Goal: Task Accomplishment & Management: Use online tool/utility

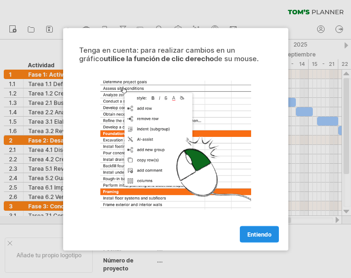
click at [263, 235] on font "Entiendo" at bounding box center [259, 234] width 24 height 7
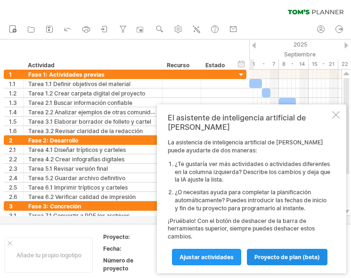
click at [281, 262] on link "proyecto de plan (beta)" at bounding box center [287, 257] width 81 height 16
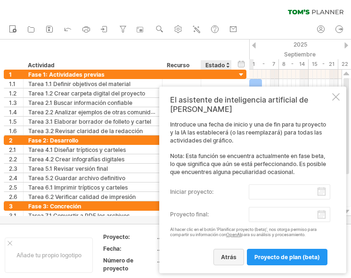
click at [234, 255] on font "atrás" at bounding box center [229, 257] width 16 height 7
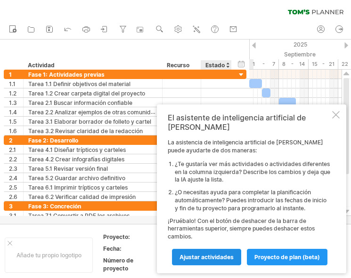
click at [232, 258] on font "Ajustar actividades" at bounding box center [206, 257] width 54 height 7
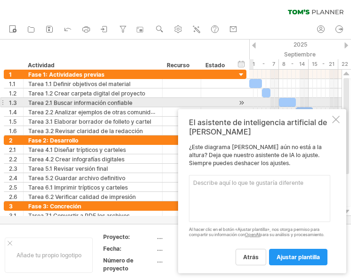
click at [323, 109] on div "El asistente de inteligencia artificial de [PERSON_NAME] ¿Este diagrama [PERSON…" at bounding box center [262, 191] width 168 height 164
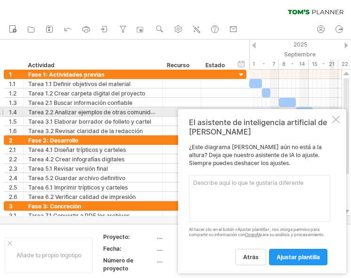
click at [335, 116] on div at bounding box center [336, 120] width 8 height 8
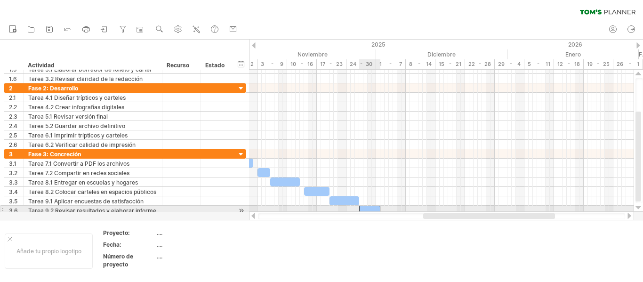
click at [350, 208] on div at bounding box center [369, 210] width 21 height 9
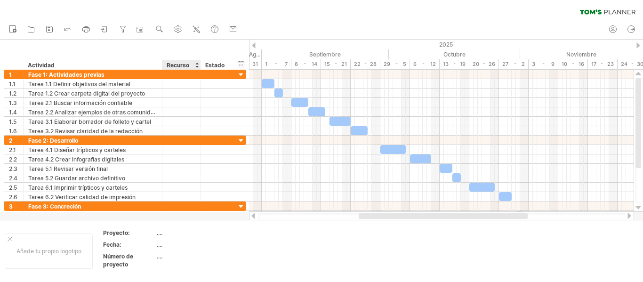
click at [184, 66] on font "Recurso" at bounding box center [178, 65] width 23 height 7
click at [210, 67] on font "Estado" at bounding box center [214, 65] width 19 height 7
click at [55, 30] on link "ahorrar" at bounding box center [50, 30] width 14 height 12
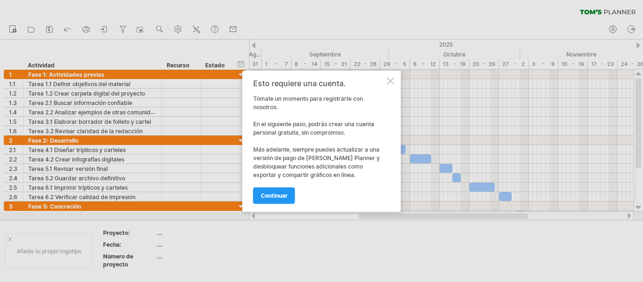
click at [350, 85] on div "Esto requiere una cuenta. Tómate un momento para registrarte con nosotros. En e…" at bounding box center [322, 141] width 159 height 141
click at [350, 83] on div at bounding box center [391, 81] width 8 height 8
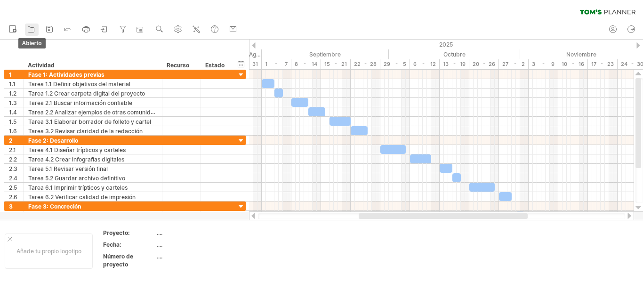
click at [37, 25] on link "abierto" at bounding box center [32, 30] width 14 height 12
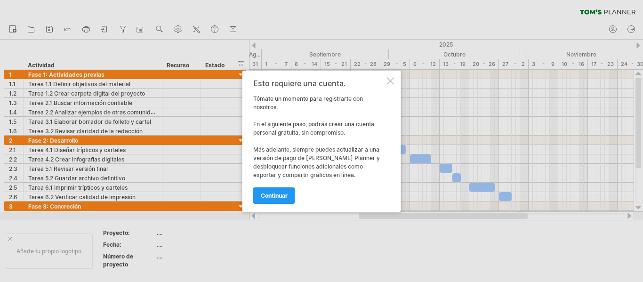
click at [350, 82] on div at bounding box center [391, 81] width 8 height 8
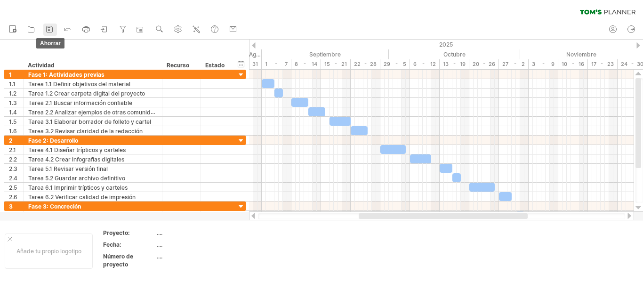
click at [48, 29] on icon at bounding box center [49, 28] width 9 height 9
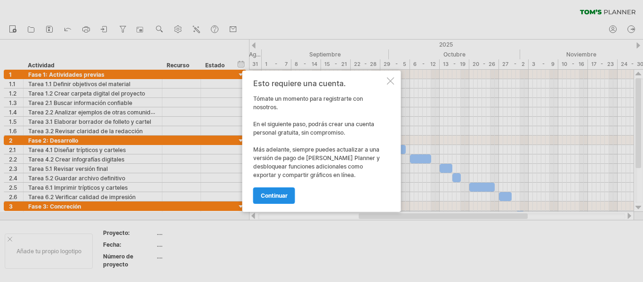
click at [274, 188] on link "continuar" at bounding box center [274, 195] width 42 height 16
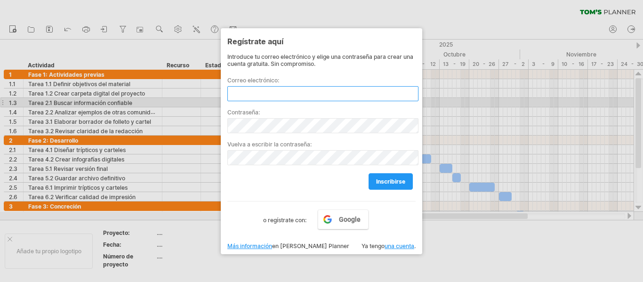
click at [278, 98] on input "text" at bounding box center [322, 93] width 191 height 15
paste input "**********"
type input "**********"
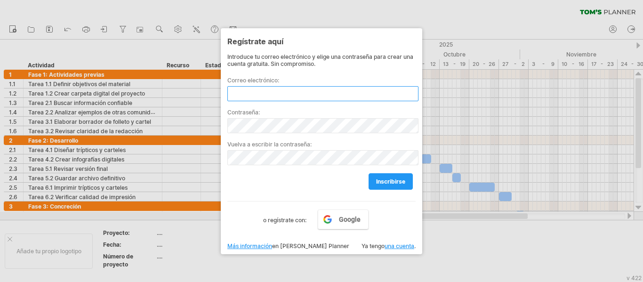
paste input "**********"
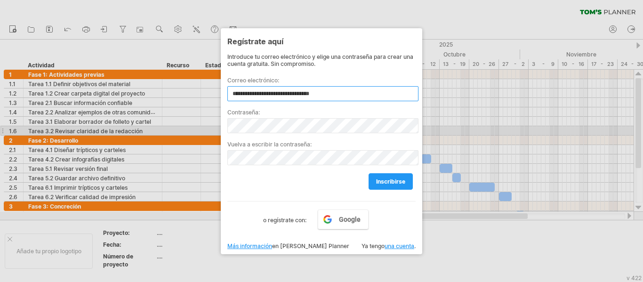
type input "**********"
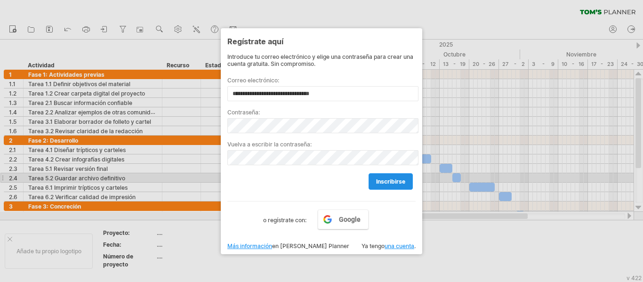
click at [350, 180] on font "inscribirse" at bounding box center [390, 181] width 29 height 7
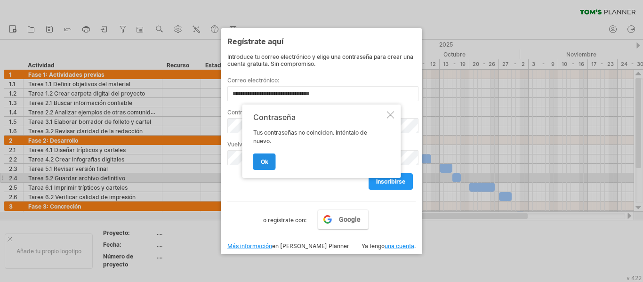
click at [270, 162] on link "OK" at bounding box center [264, 162] width 23 height 16
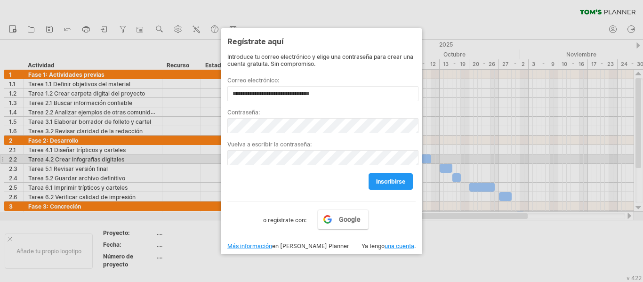
click at [295, 160] on div "**********" at bounding box center [321, 139] width 188 height 172
click at [350, 181] on font "inscribirse" at bounding box center [390, 181] width 29 height 7
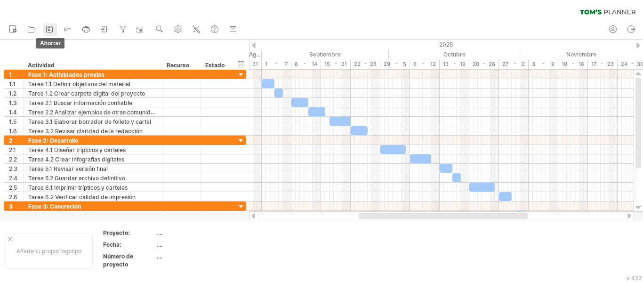
click at [43, 31] on link "ahorrar" at bounding box center [50, 30] width 14 height 12
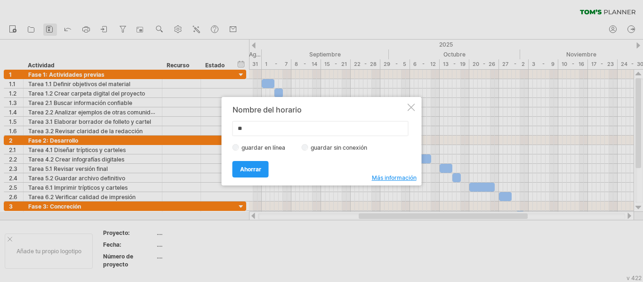
type input "*"
type input "********"
click at [315, 148] on font "guardar sin conexión" at bounding box center [339, 147] width 57 height 7
click at [236, 168] on link "Ahorrar" at bounding box center [251, 169] width 36 height 16
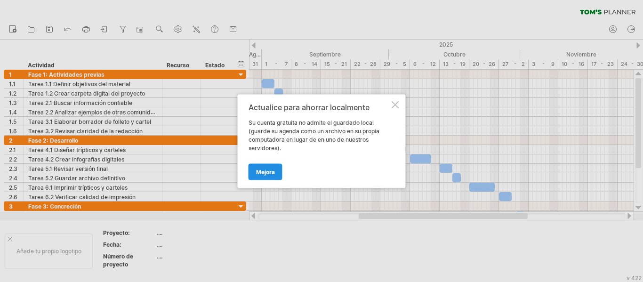
click at [262, 172] on font "Mejora" at bounding box center [265, 171] width 19 height 7
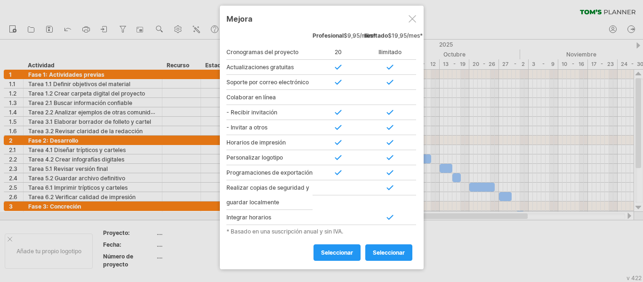
click at [350, 18] on div at bounding box center [413, 19] width 8 height 8
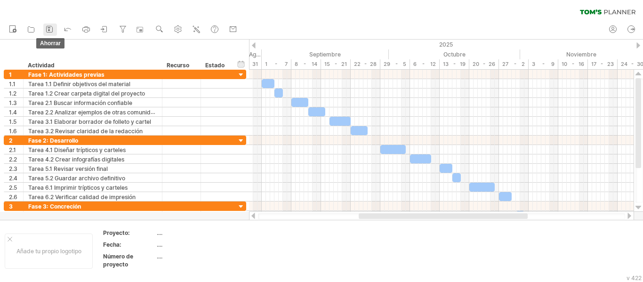
click at [52, 31] on icon at bounding box center [49, 28] width 9 height 9
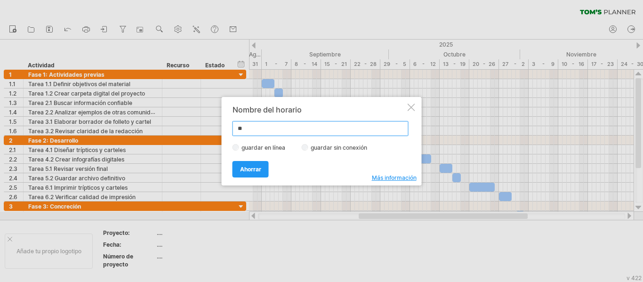
type input "*"
type input "********"
click at [262, 168] on link "Ahorrar" at bounding box center [251, 169] width 36 height 16
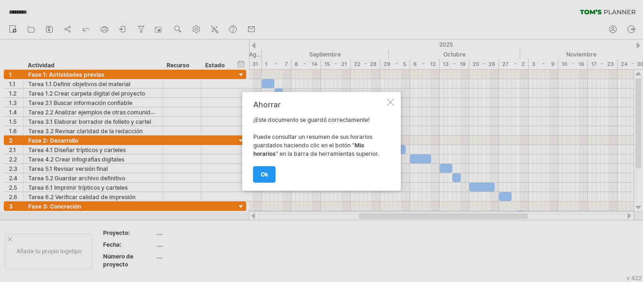
click at [262, 168] on link "OK" at bounding box center [264, 174] width 23 height 16
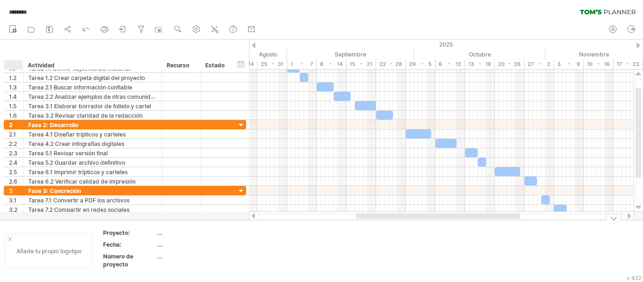
click at [10, 241] on div at bounding box center [10, 239] width 5 height 5
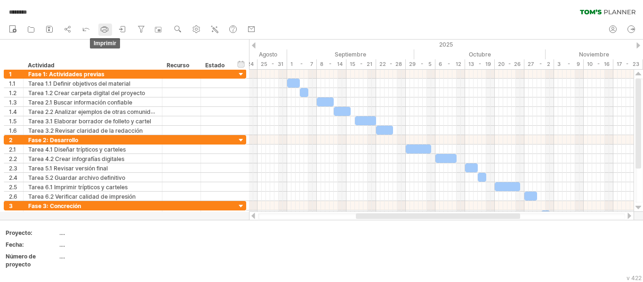
click at [103, 31] on rect at bounding box center [104, 31] width 3 height 2
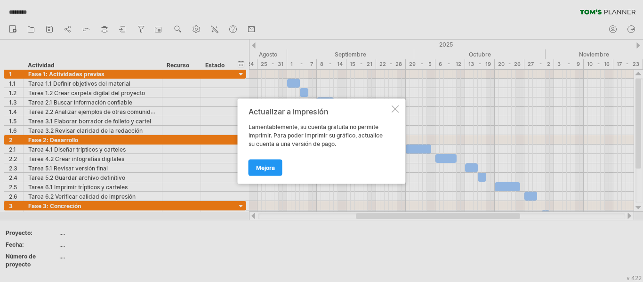
click at [350, 112] on div at bounding box center [396, 109] width 8 height 8
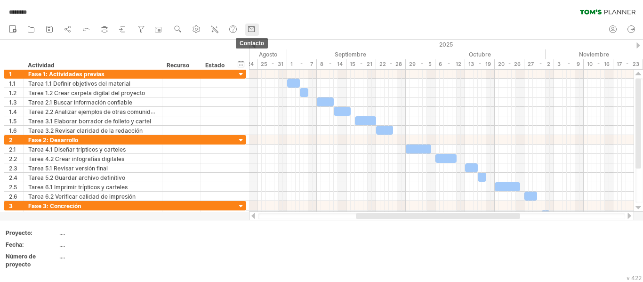
click at [248, 30] on icon at bounding box center [251, 28] width 9 height 9
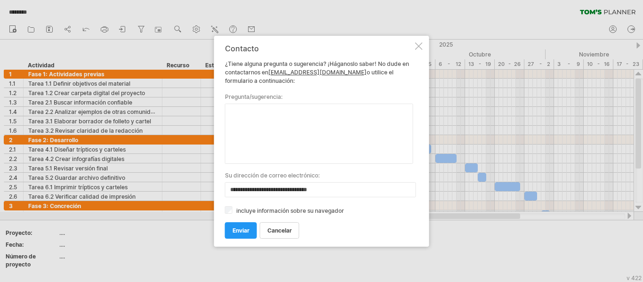
click at [317, 153] on textarea at bounding box center [319, 134] width 188 height 60
click at [280, 234] on link "Cancelar" at bounding box center [280, 230] width 40 height 16
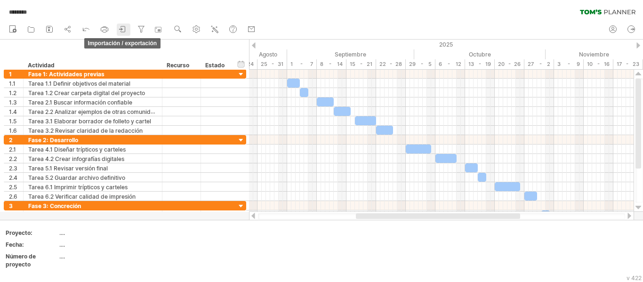
click at [125, 27] on icon at bounding box center [122, 28] width 9 height 9
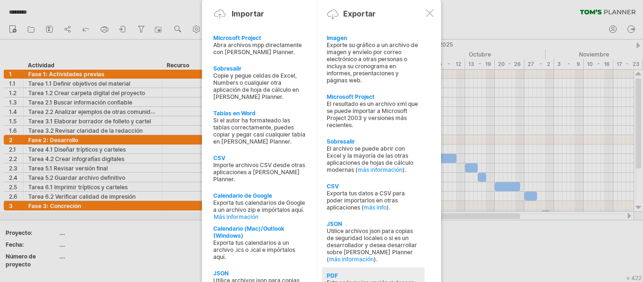
click at [337, 273] on font "PDF" at bounding box center [332, 275] width 11 height 7
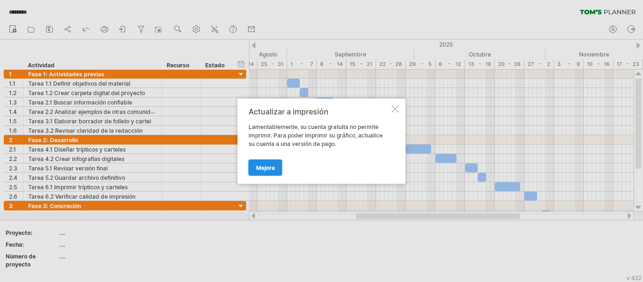
click at [266, 171] on link "Mejora" at bounding box center [266, 167] width 34 height 16
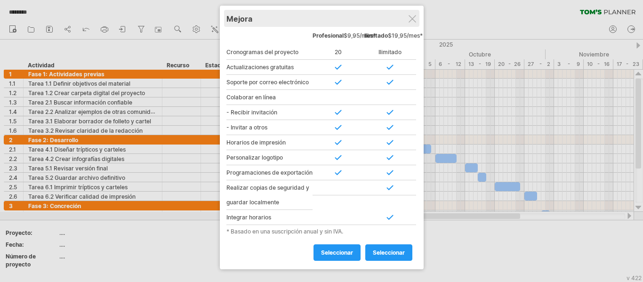
click at [350, 17] on div "Mejora" at bounding box center [322, 18] width 191 height 17
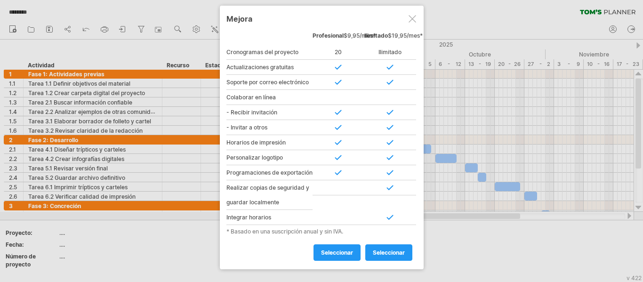
click at [350, 19] on div at bounding box center [413, 19] width 8 height 8
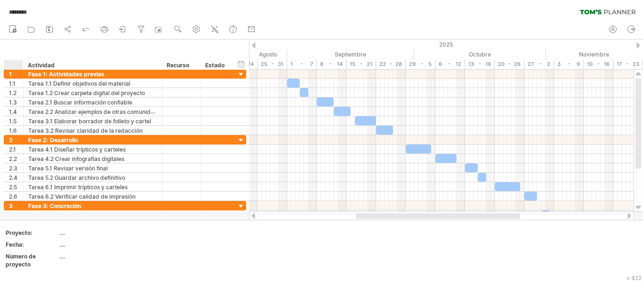
drag, startPoint x: 11, startPoint y: 65, endPoint x: 8, endPoint y: 51, distance: 14.4
click at [8, 51] on div "ocultar inicio/fin/duración mostrar inicio/fin/duración ******** Actividad ****…" at bounding box center [124, 55] width 249 height 30
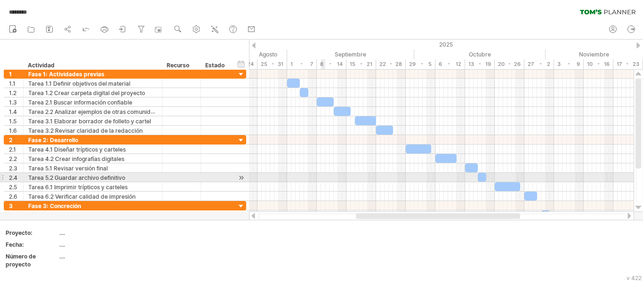
drag, startPoint x: 8, startPoint y: 51, endPoint x: 324, endPoint y: 183, distance: 341.9
click at [324, 183] on div "Intentando acceder a [DOMAIN_NAME] Conectado de nuevo... 0% guardado automático…" at bounding box center [321, 141] width 643 height 282
